Goal: Transaction & Acquisition: Obtain resource

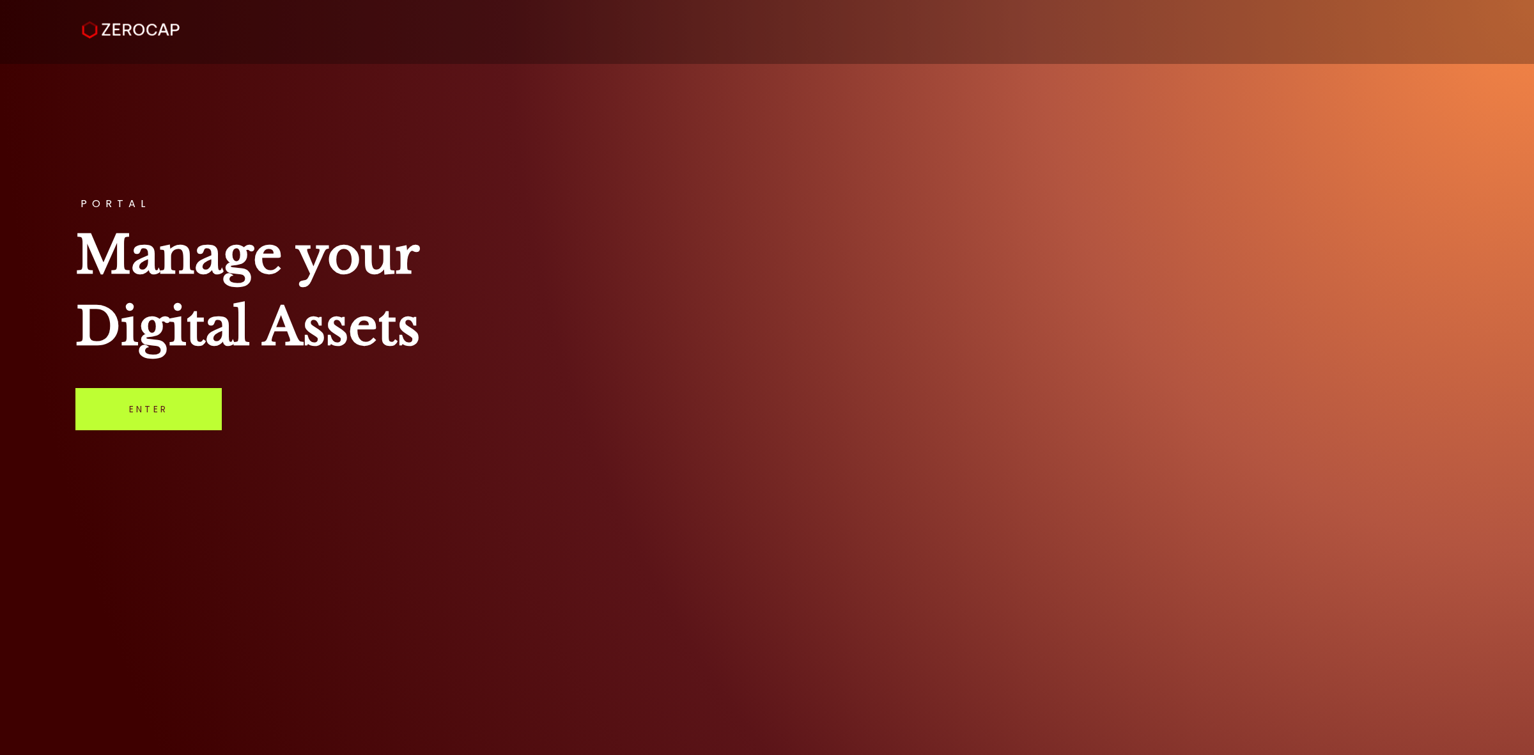
click at [149, 411] on link "Enter" at bounding box center [148, 409] width 146 height 42
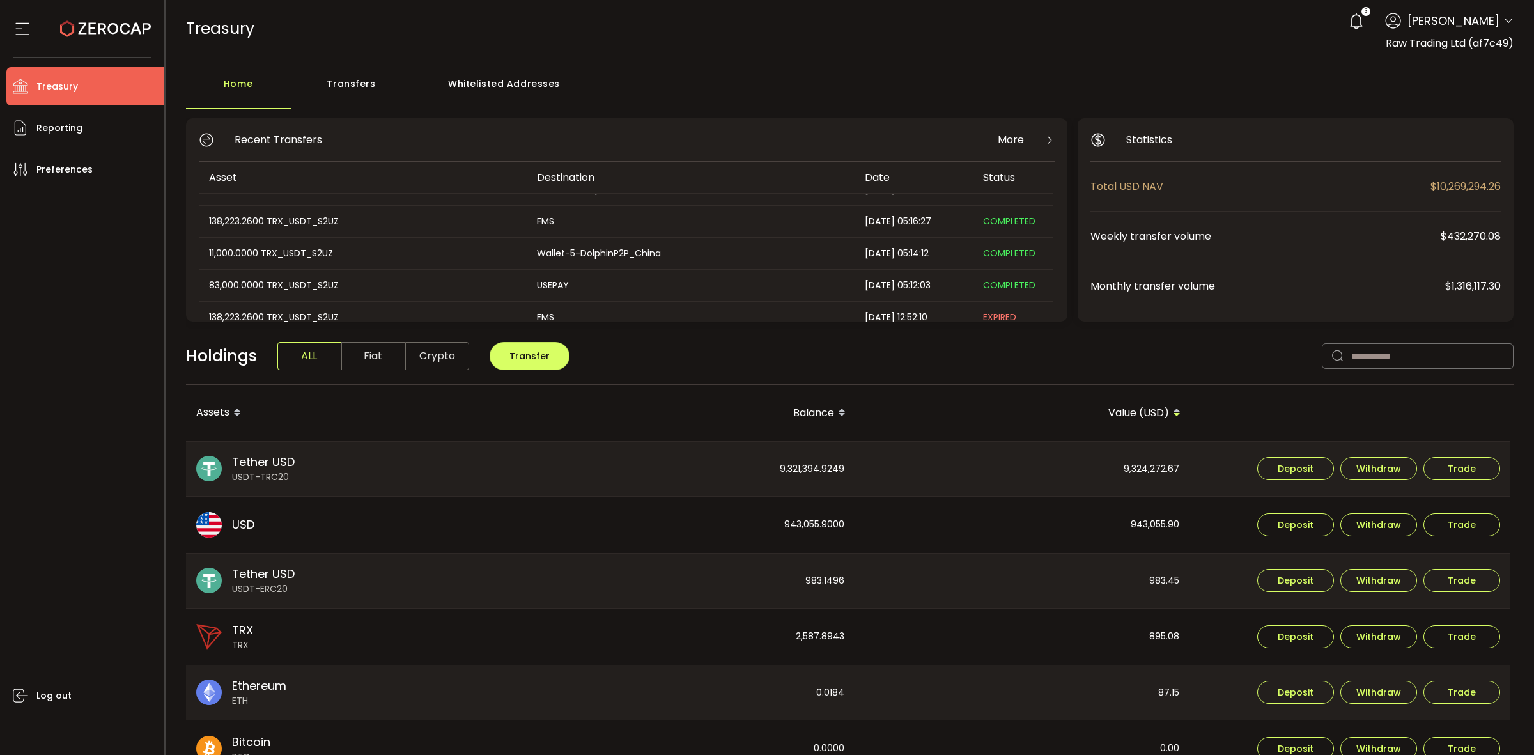
scroll to position [32, 0]
click at [369, 61] on main "Home Transfers Whitelisted Addresses Recent Transfers More Asset Destination Da…" at bounding box center [850, 557] width 1369 height 999
click at [341, 85] on div "Transfers" at bounding box center [351, 90] width 121 height 38
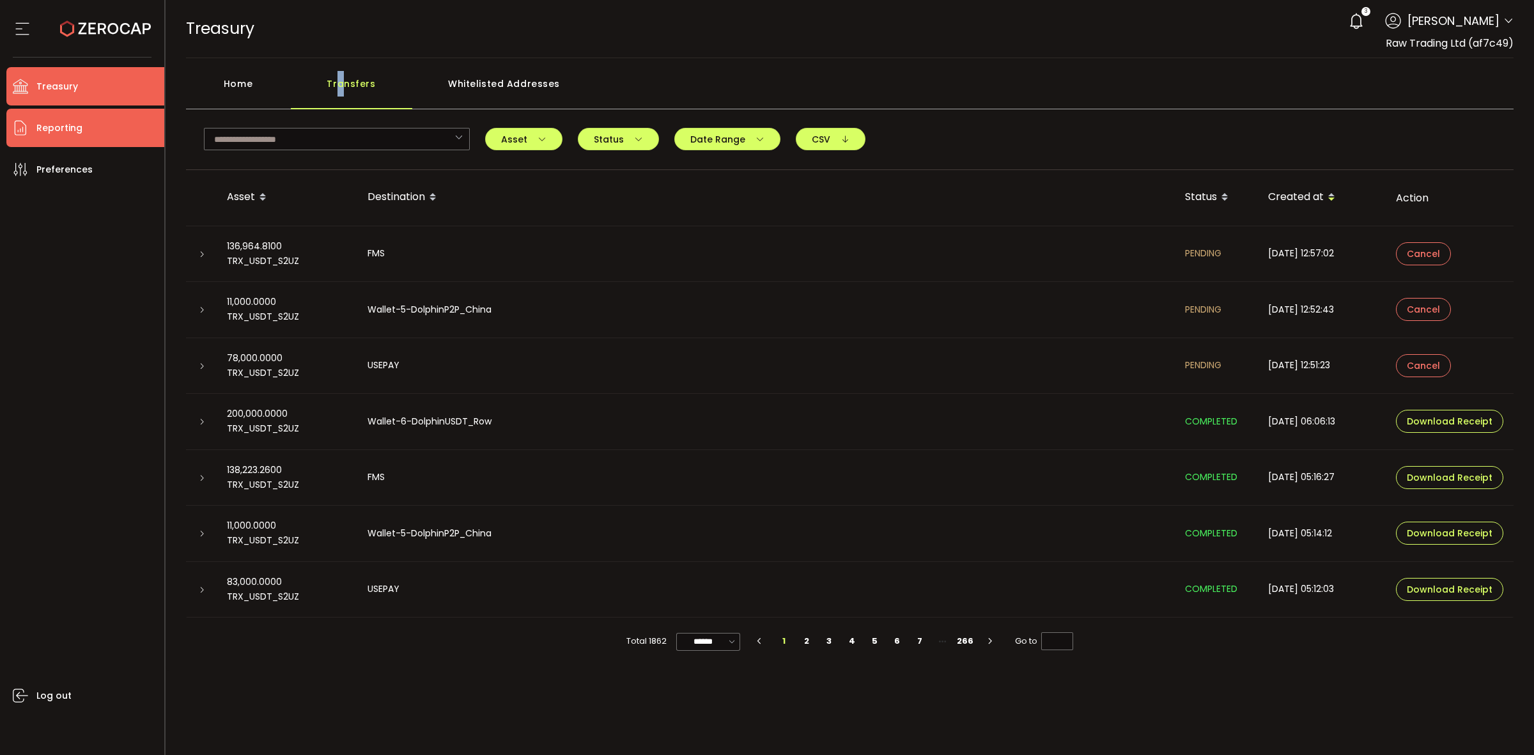
click at [80, 128] on span "Reporting" at bounding box center [59, 128] width 46 height 19
click at [93, 77] on li "Treasury" at bounding box center [85, 86] width 158 height 38
click at [244, 72] on div "Home" at bounding box center [238, 90] width 105 height 38
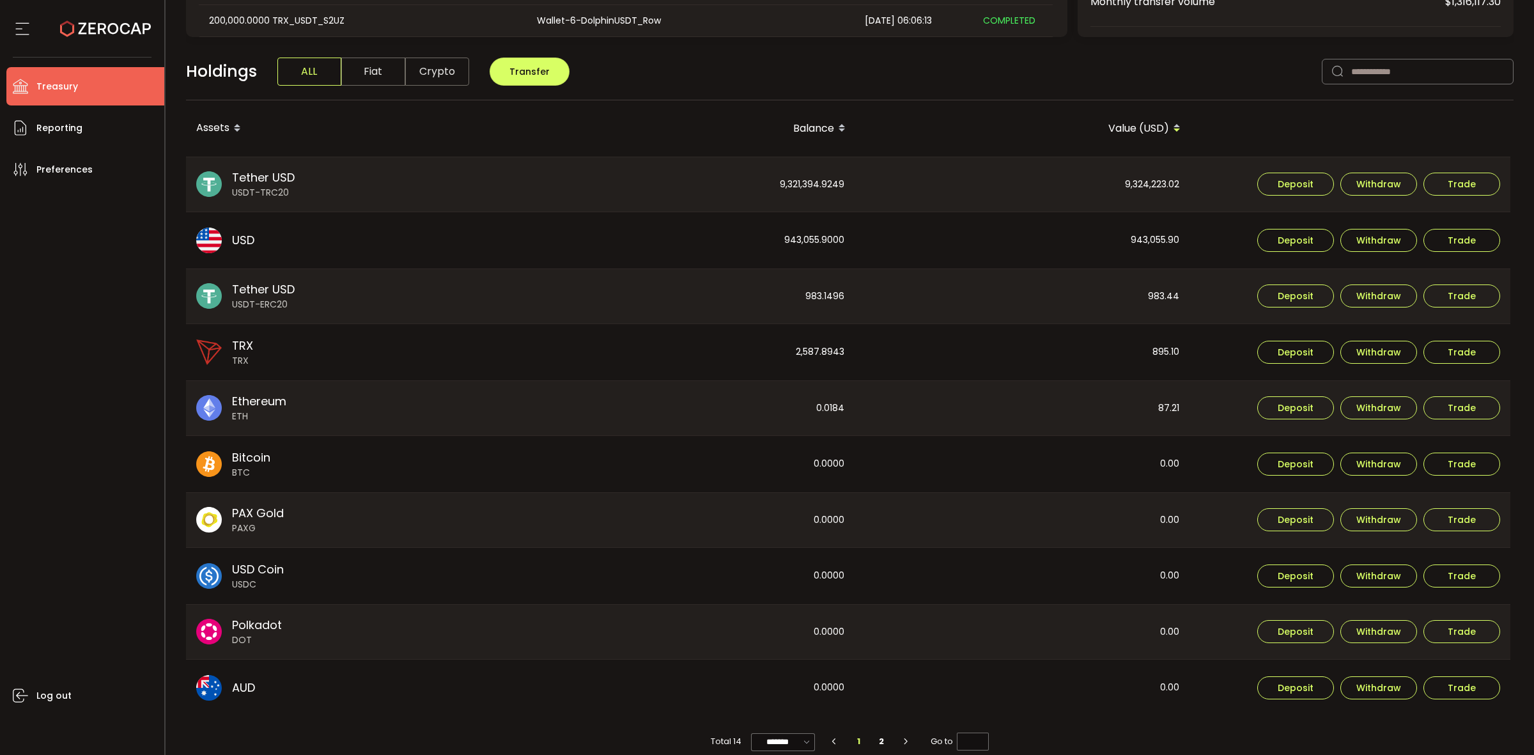
scroll to position [302, 0]
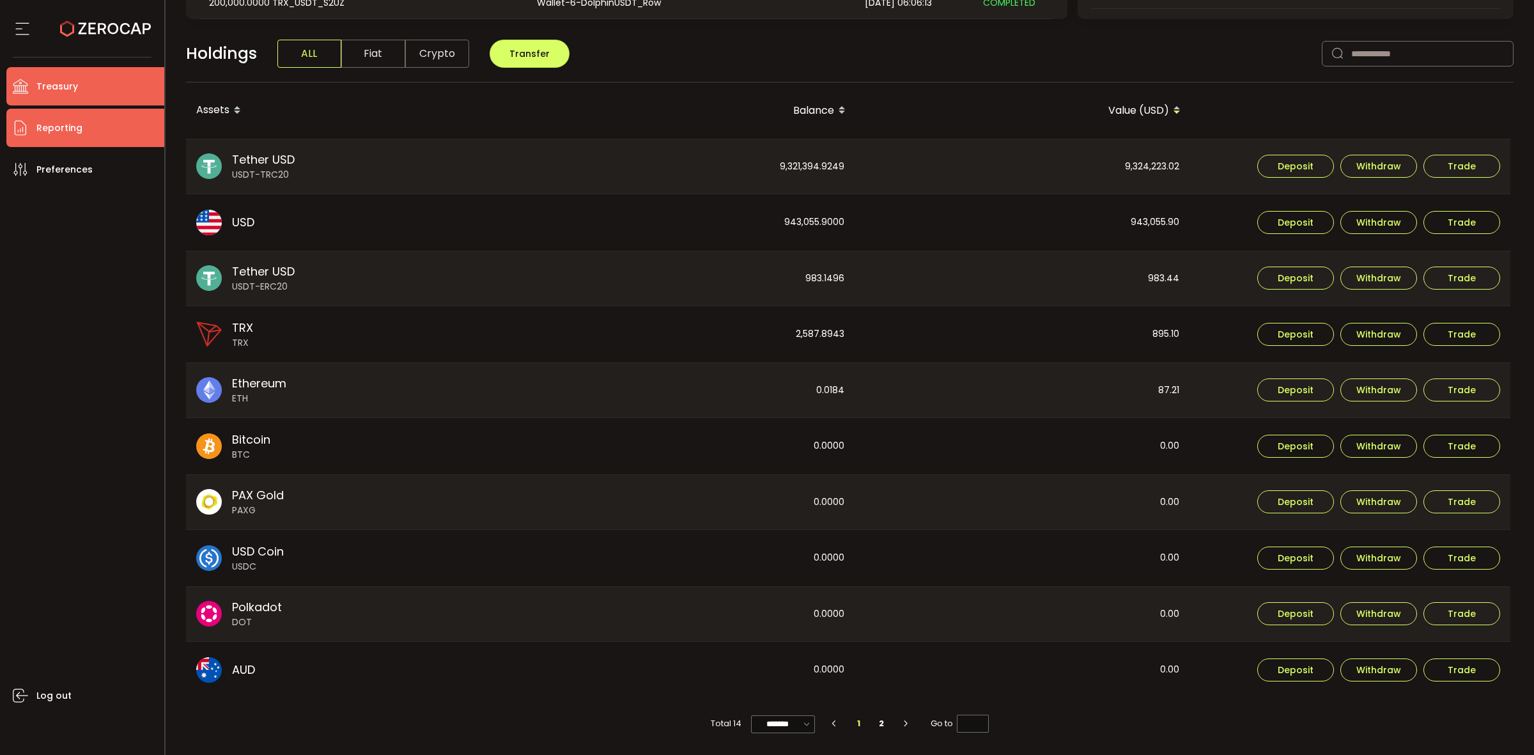
click at [56, 132] on span "Reporting" at bounding box center [59, 128] width 46 height 19
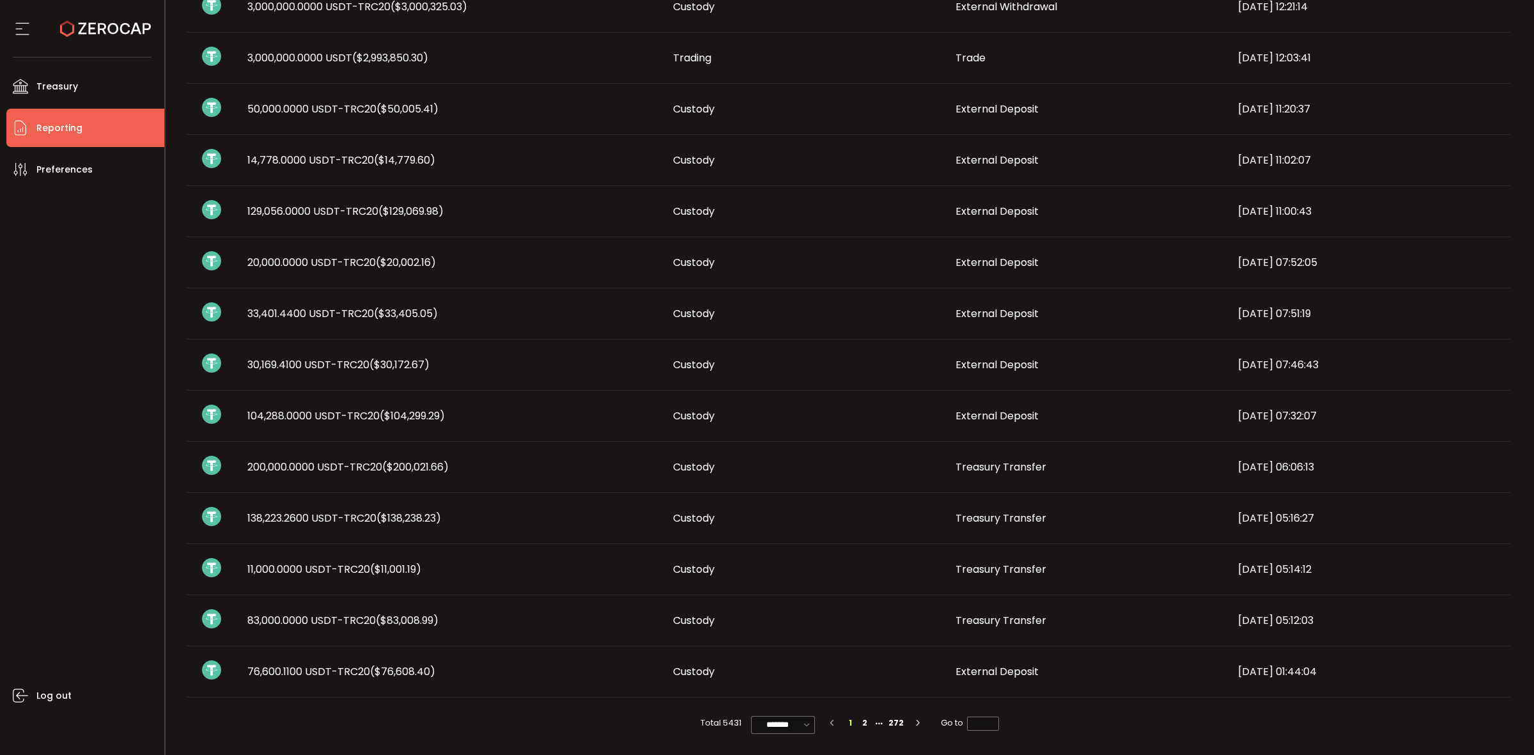
scroll to position [498, 0]
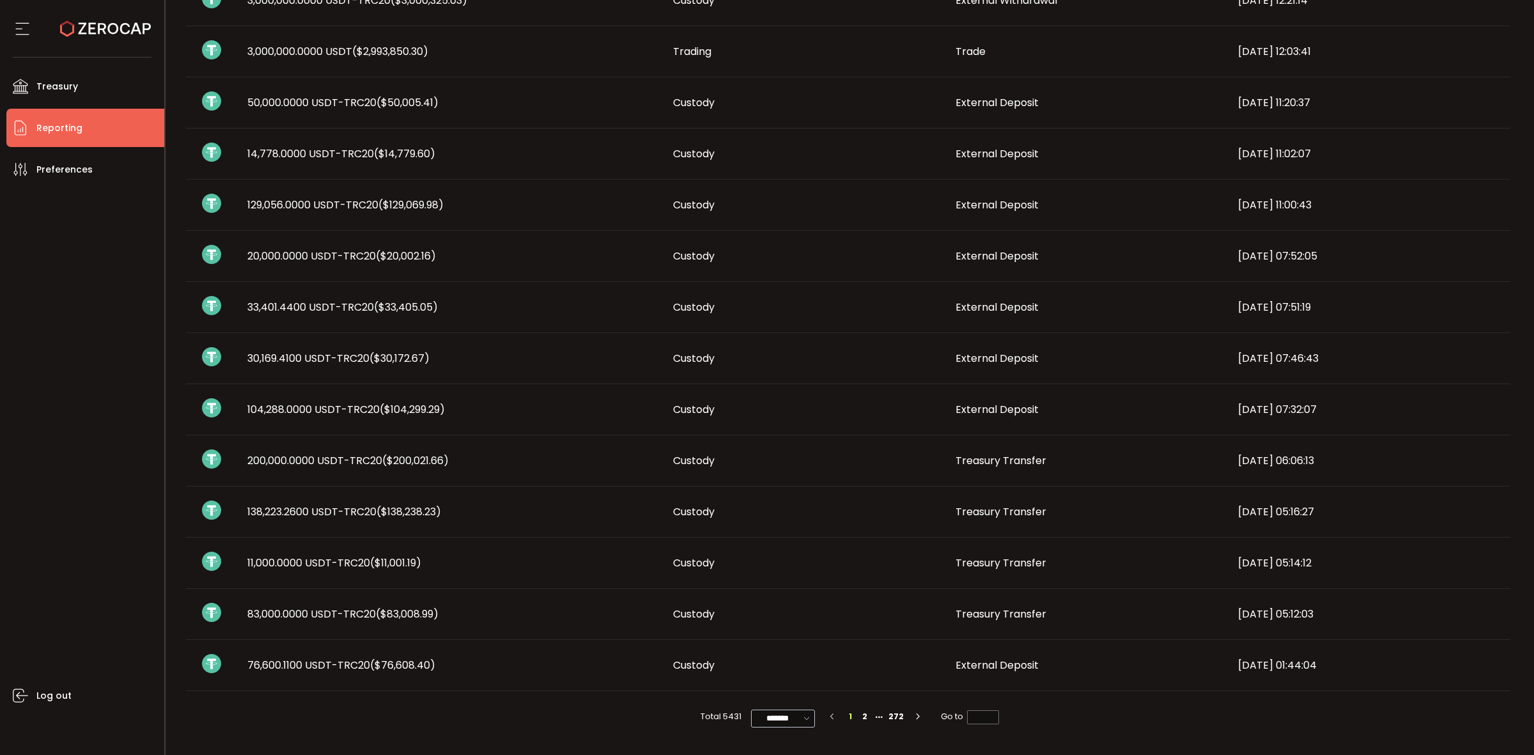
click at [801, 721] on icon at bounding box center [806, 718] width 13 height 14
click at [800, 670] on span "50/page" at bounding box center [782, 665] width 38 height 13
type input "*******"
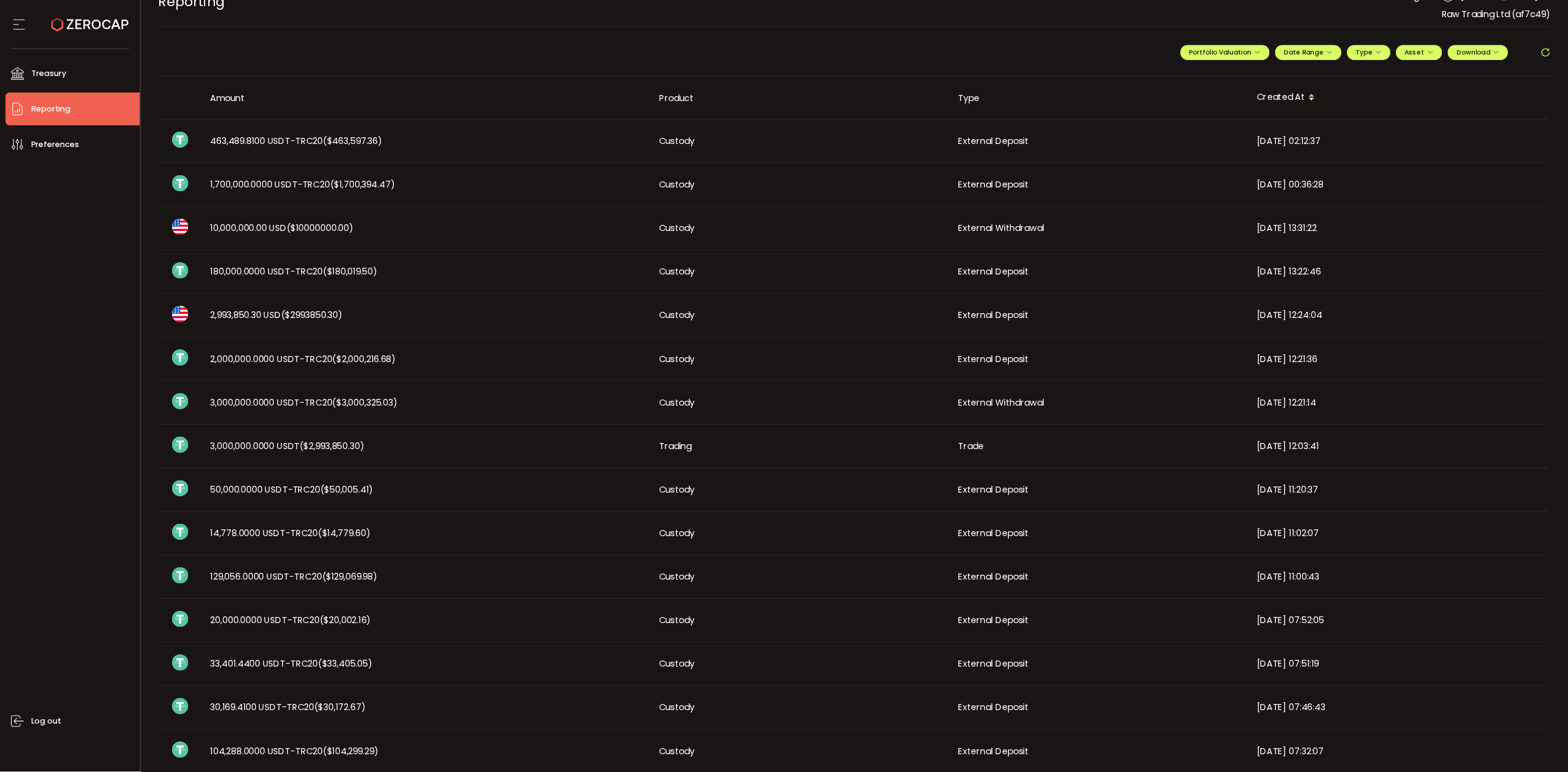
scroll to position [0, 0]
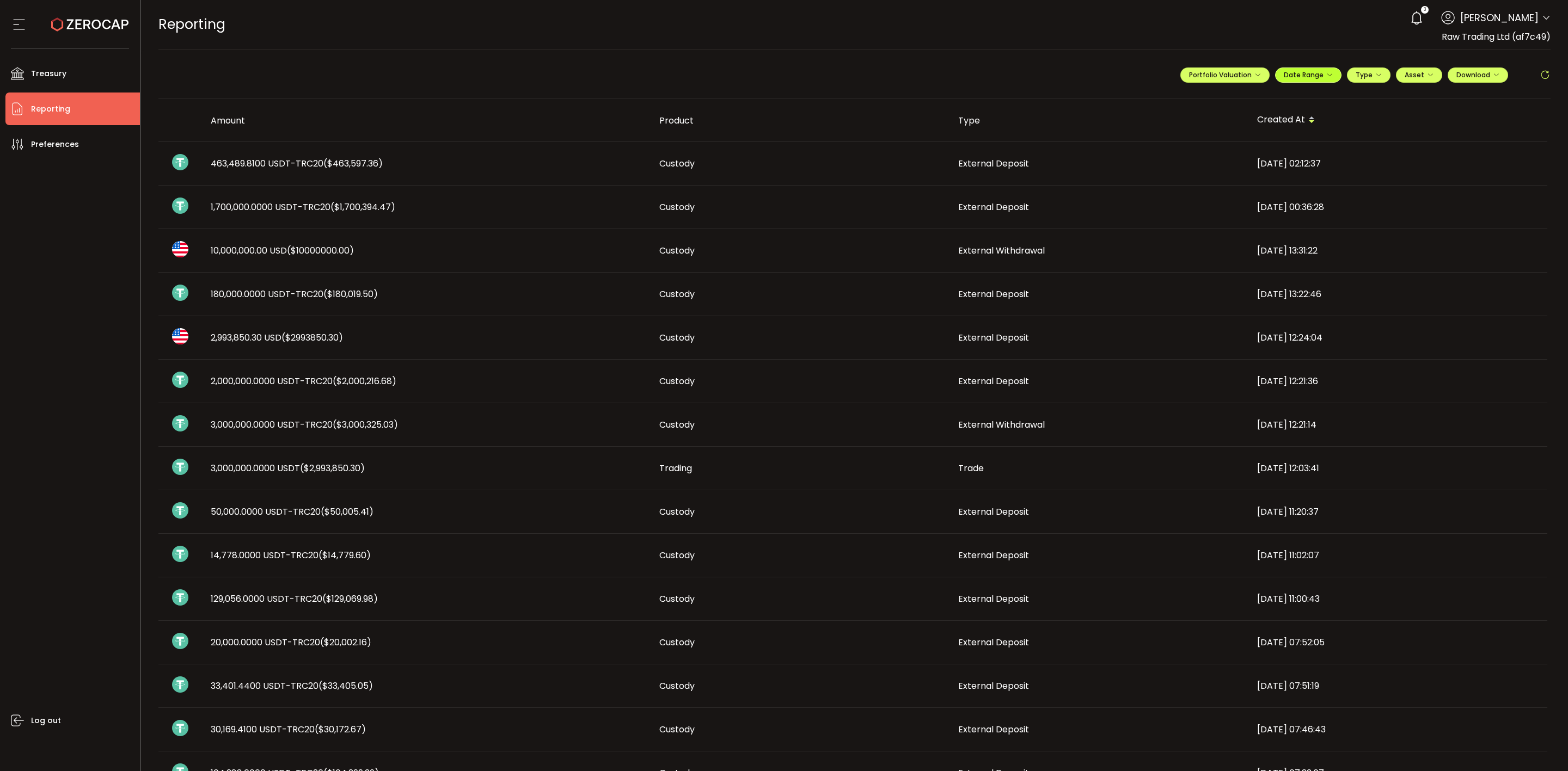
click at [1306, 73] on icon "button" at bounding box center [1330, 75] width 7 height 7
click at [1232, 101] on icon at bounding box center [1237, 98] width 14 height 11
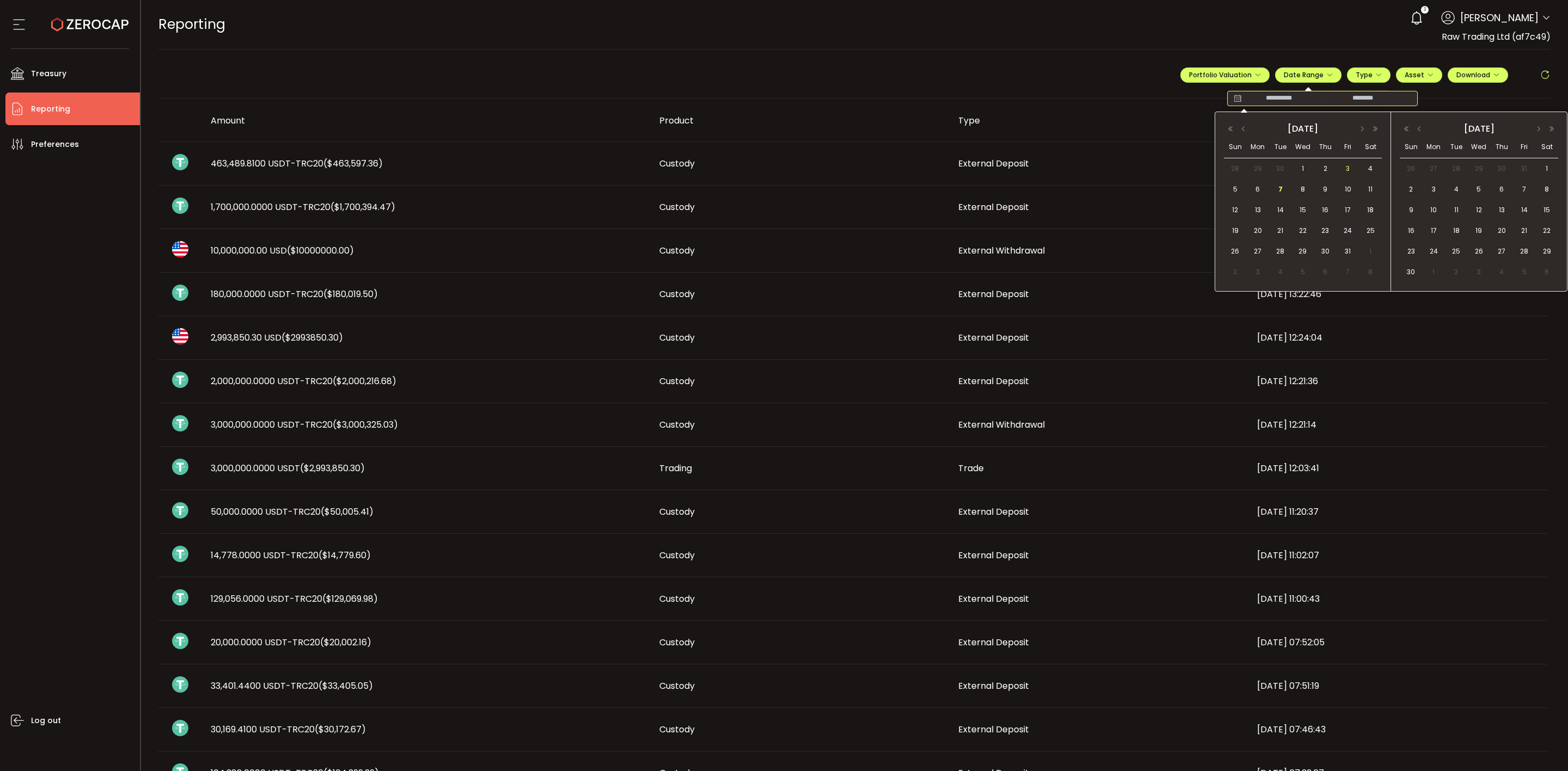
click at [1306, 167] on div "3" at bounding box center [1348, 169] width 22 height 16
click at [1283, 181] on div "7" at bounding box center [1279, 189] width 20 height 16
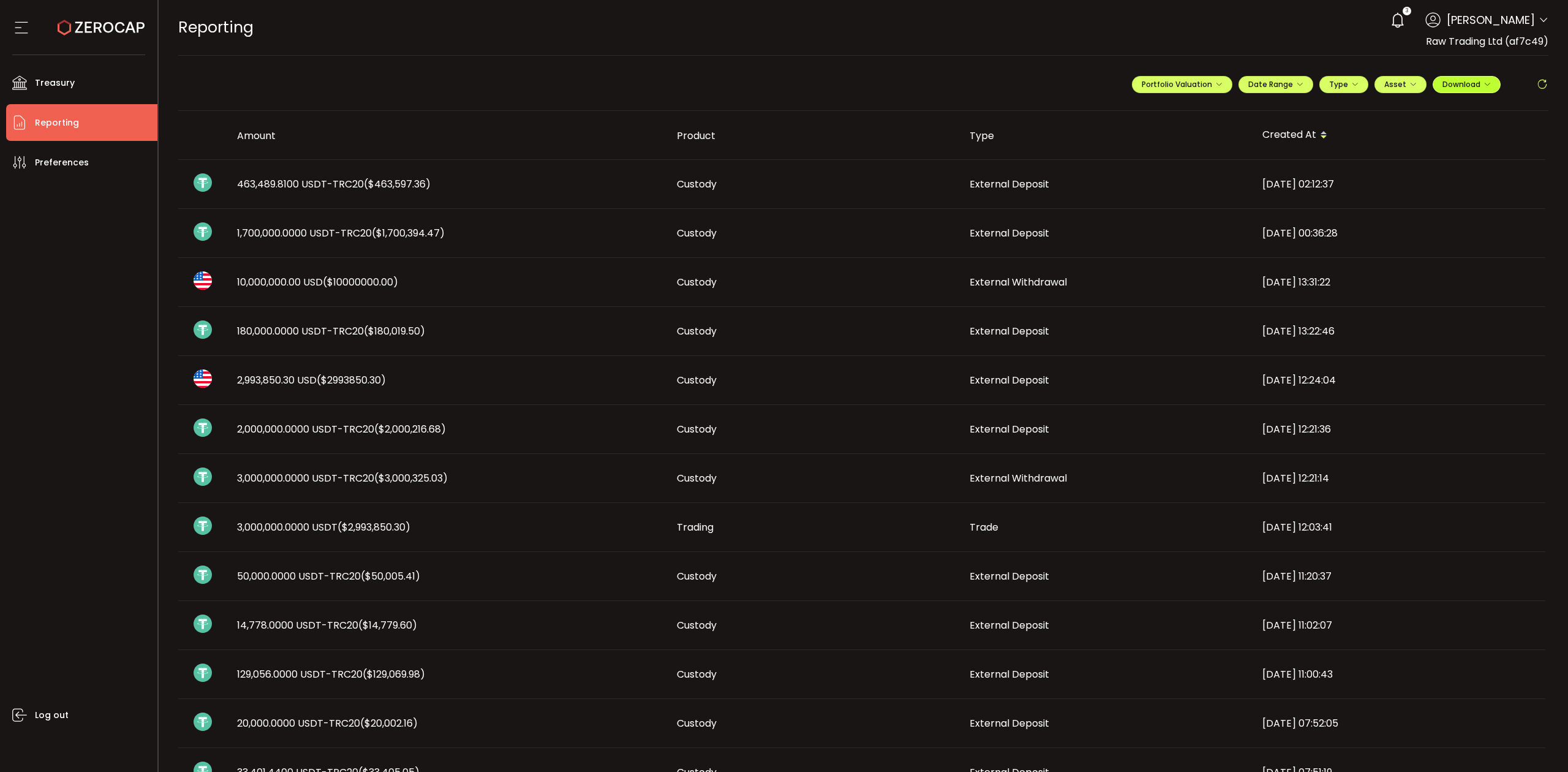
click at [1469, 82] on span "Download" at bounding box center [1466, 83] width 48 height 11
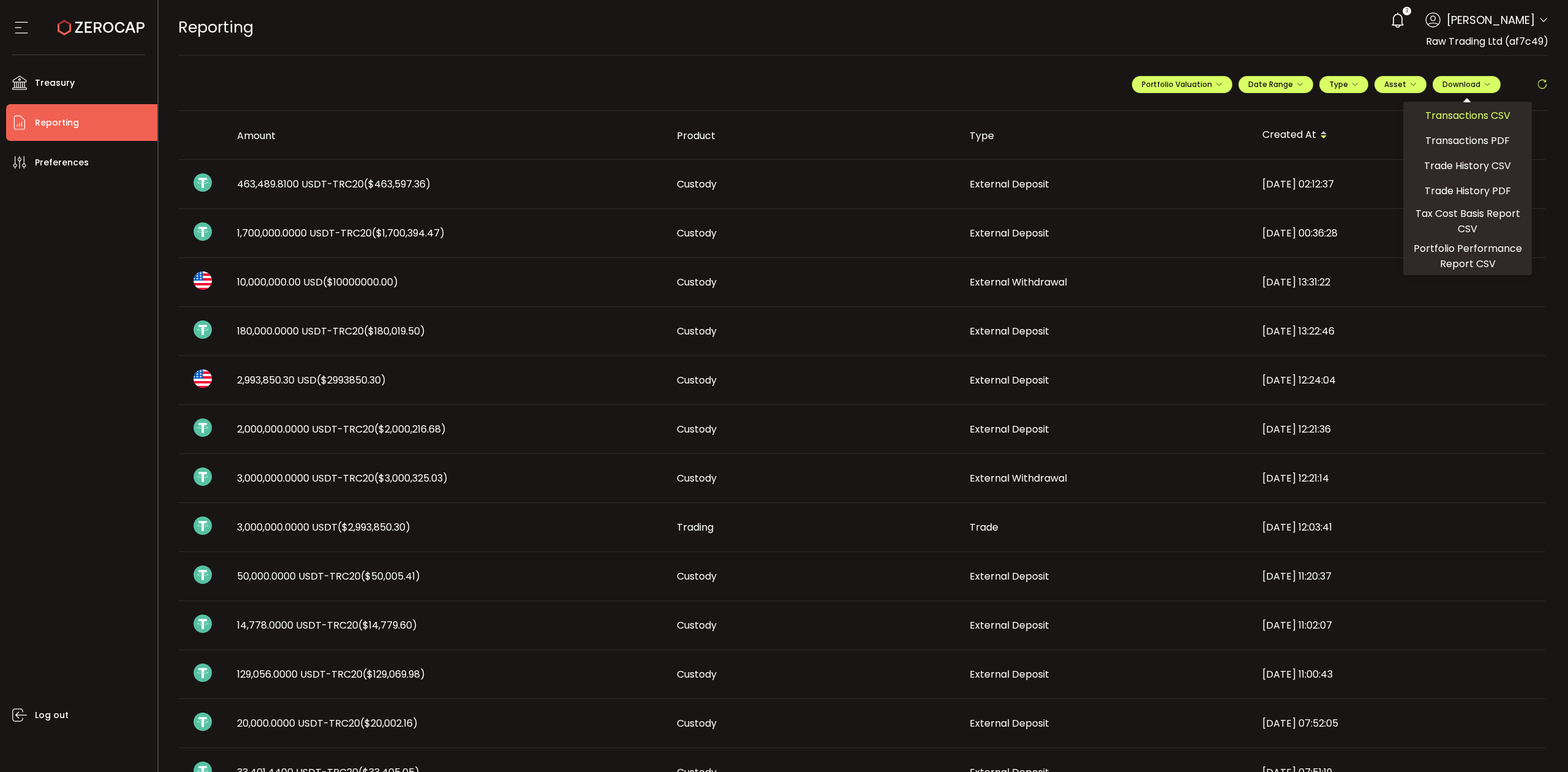
click at [1468, 111] on span "Transactions CSV" at bounding box center [1467, 115] width 85 height 15
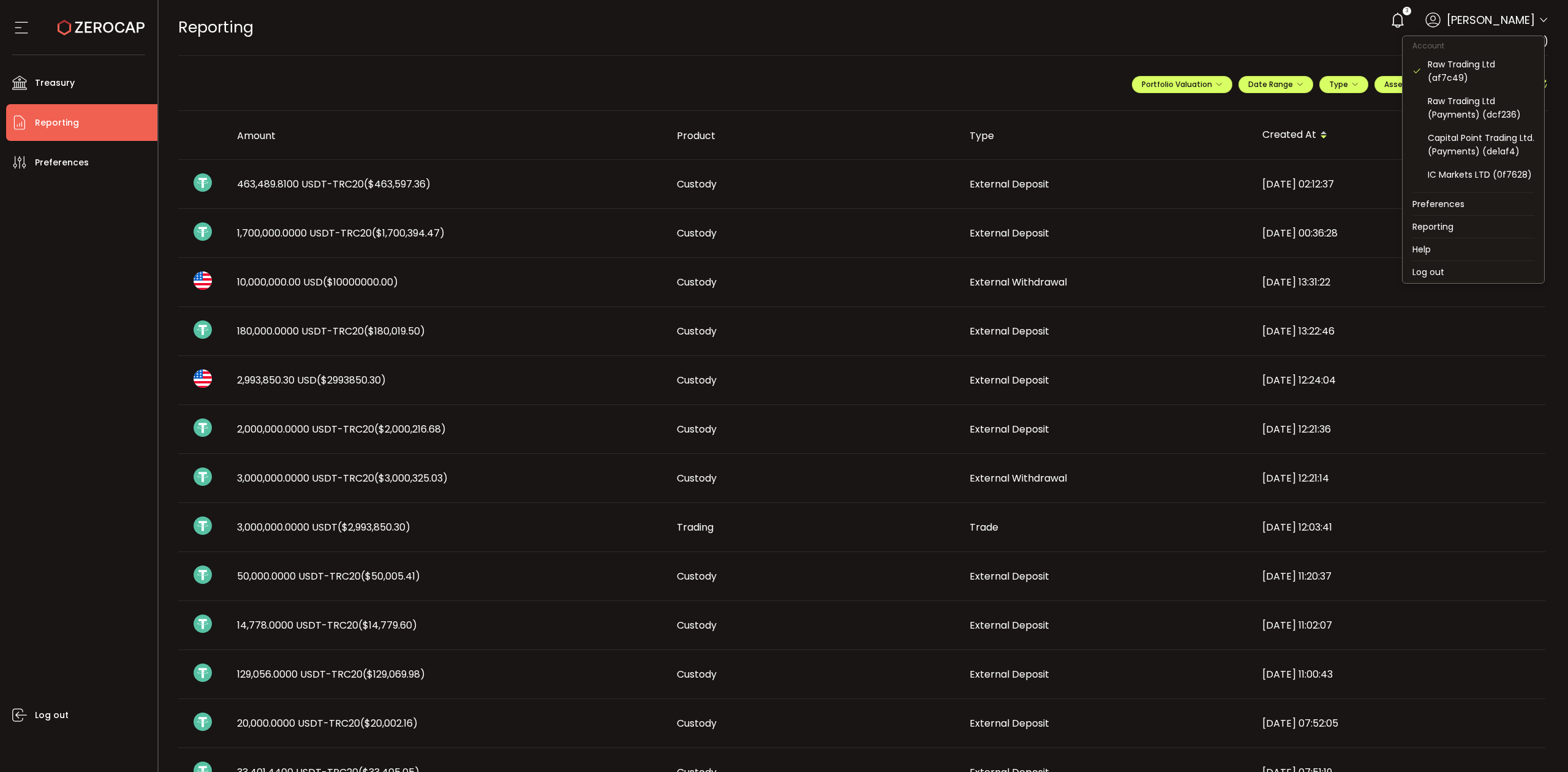
click at [1469, 23] on icon at bounding box center [1543, 20] width 10 height 10
click at [1464, 118] on div "Raw Trading Ltd (Payments) (dcf236)" at bounding box center [1481, 107] width 106 height 27
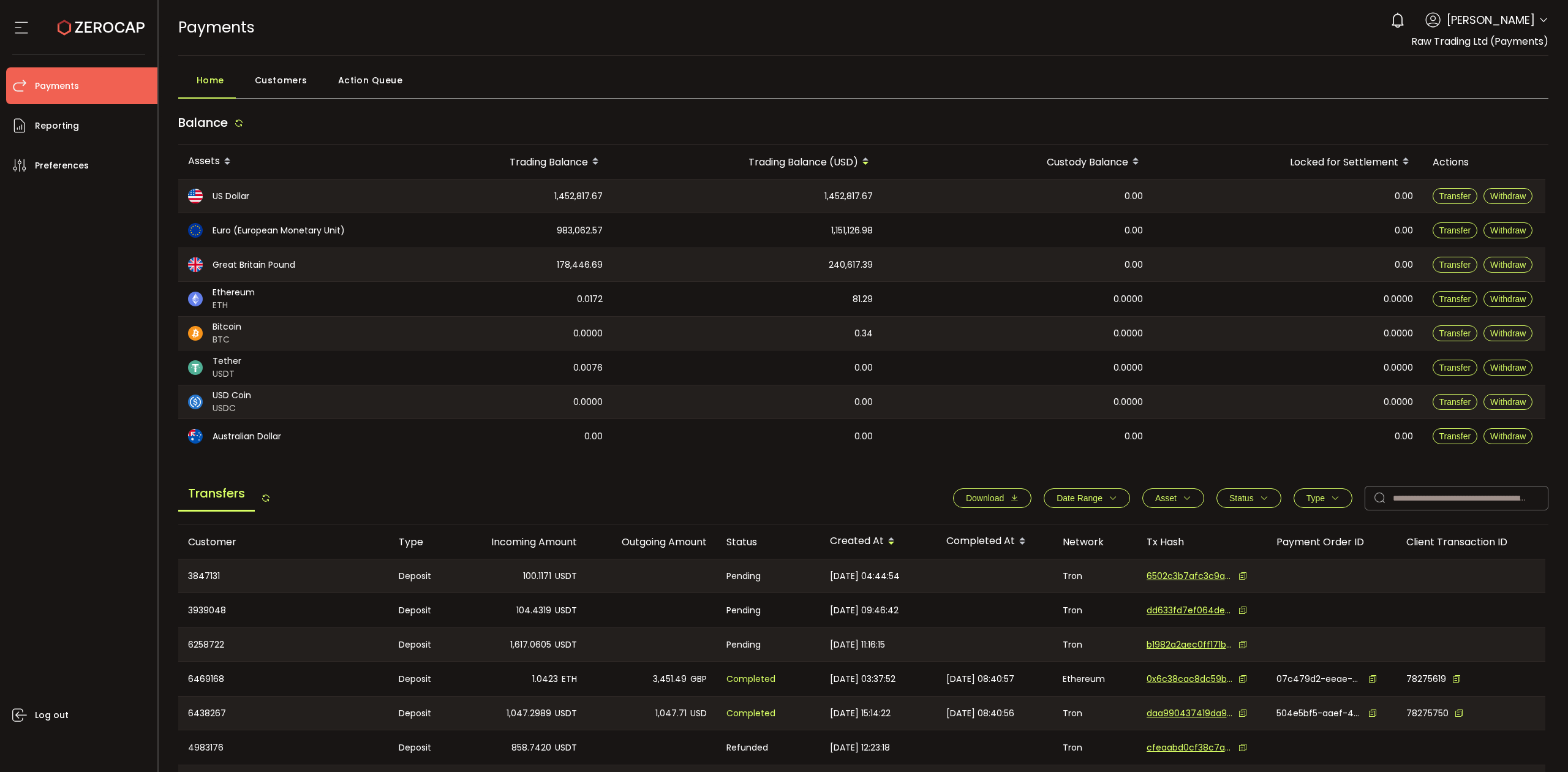
scroll to position [163, 0]
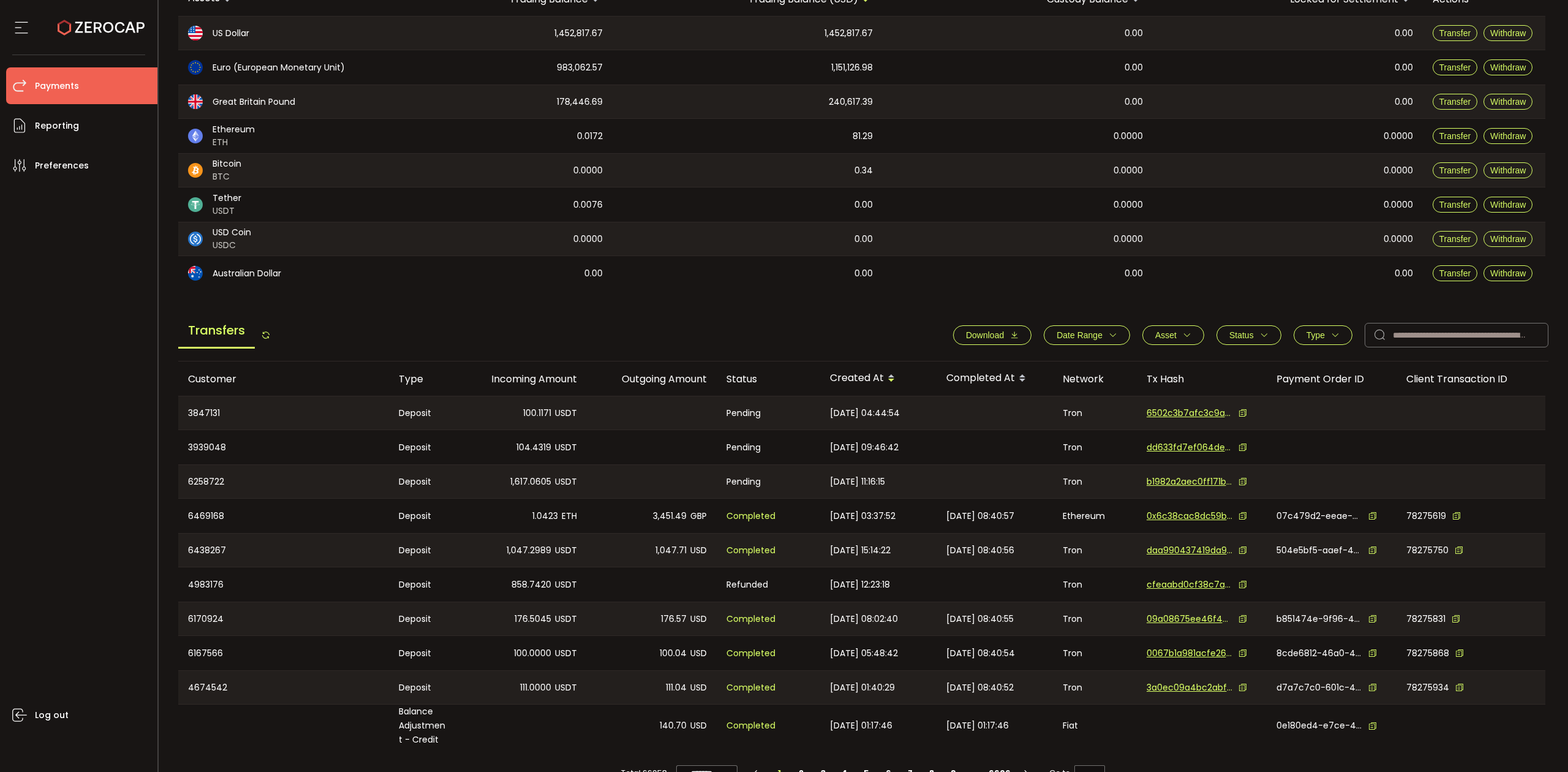
click at [1111, 351] on div "Transfers Download Date Range - Asset BTC ETH EUR GBP USD USDC USDT Clear Apply…" at bounding box center [864, 338] width 1371 height 47
click at [1112, 341] on button "Date Range" at bounding box center [1087, 335] width 86 height 19
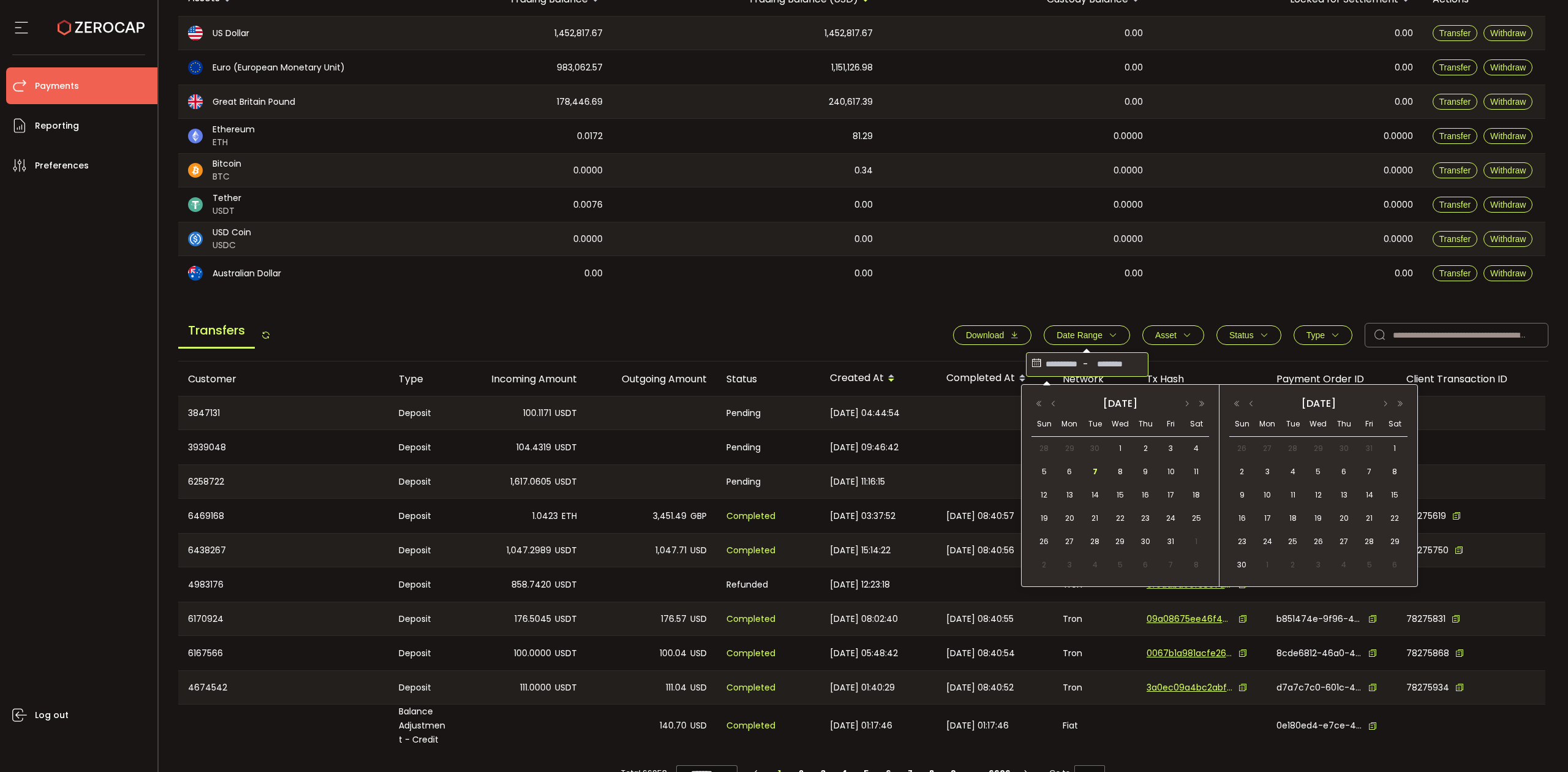
click at [1043, 363] on input at bounding box center [1061, 364] width 36 height 19
click at [1114, 444] on div "1" at bounding box center [1119, 448] width 25 height 18
click at [1098, 467] on span "7" at bounding box center [1095, 471] width 14 height 14
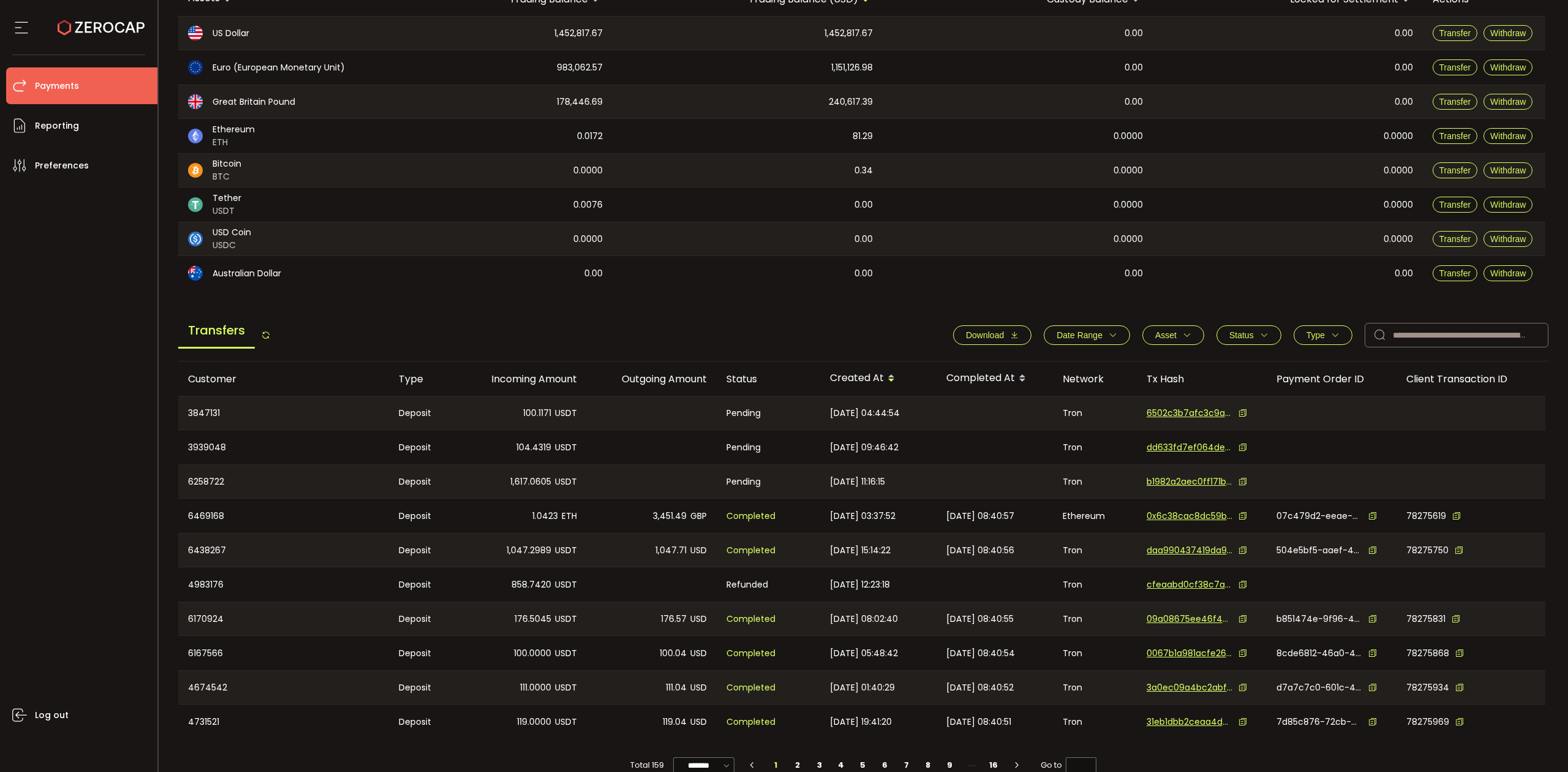
click at [997, 331] on span "Download" at bounding box center [985, 335] width 38 height 10
